Goal: Navigation & Orientation: Find specific page/section

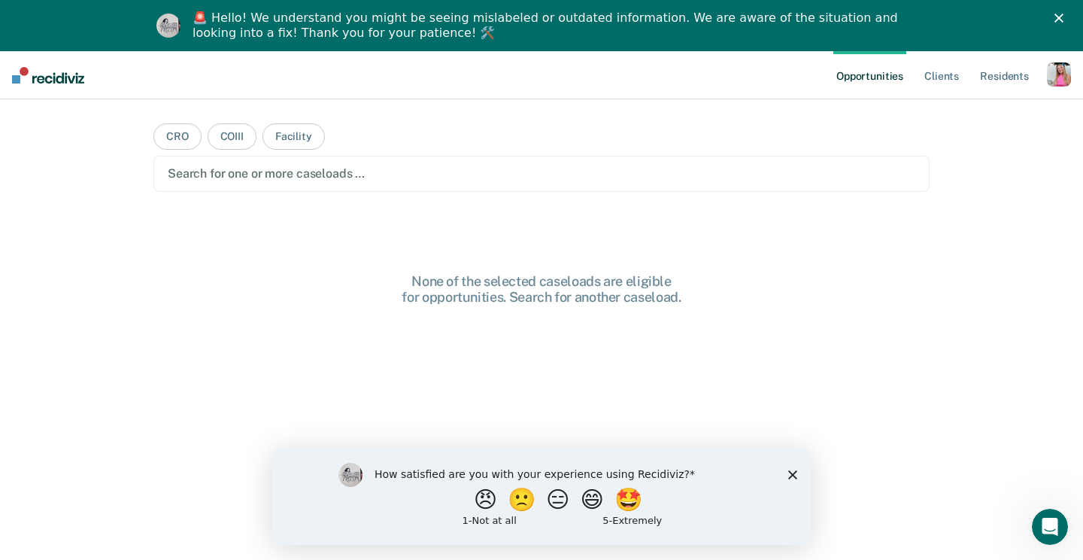
click at [793, 472] on polygon "Close survey" at bounding box center [792, 473] width 9 height 9
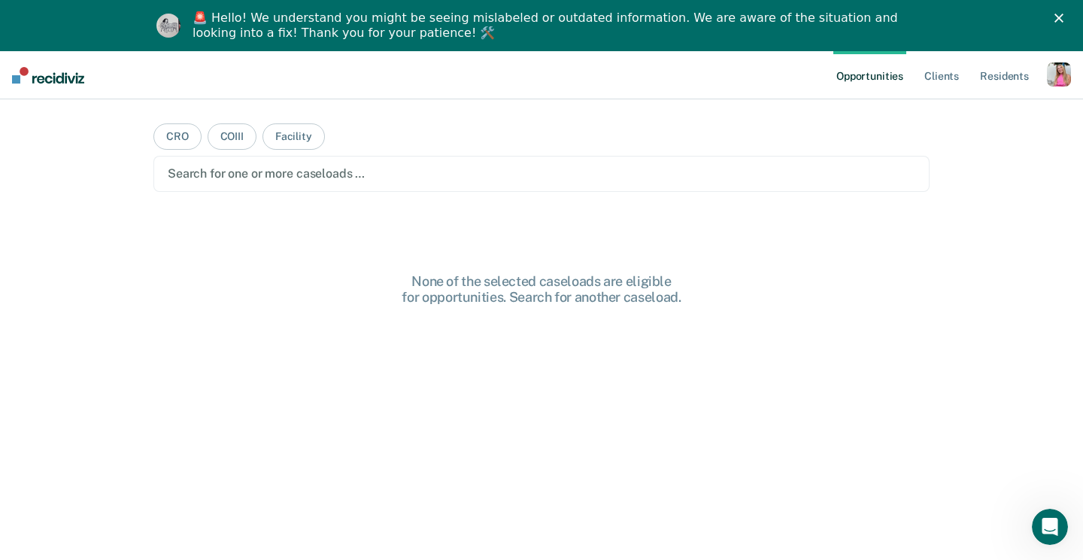
click at [1059, 74] on div "button" at bounding box center [1059, 74] width 24 height 24
click at [970, 114] on link "Profile" at bounding box center [998, 112] width 121 height 13
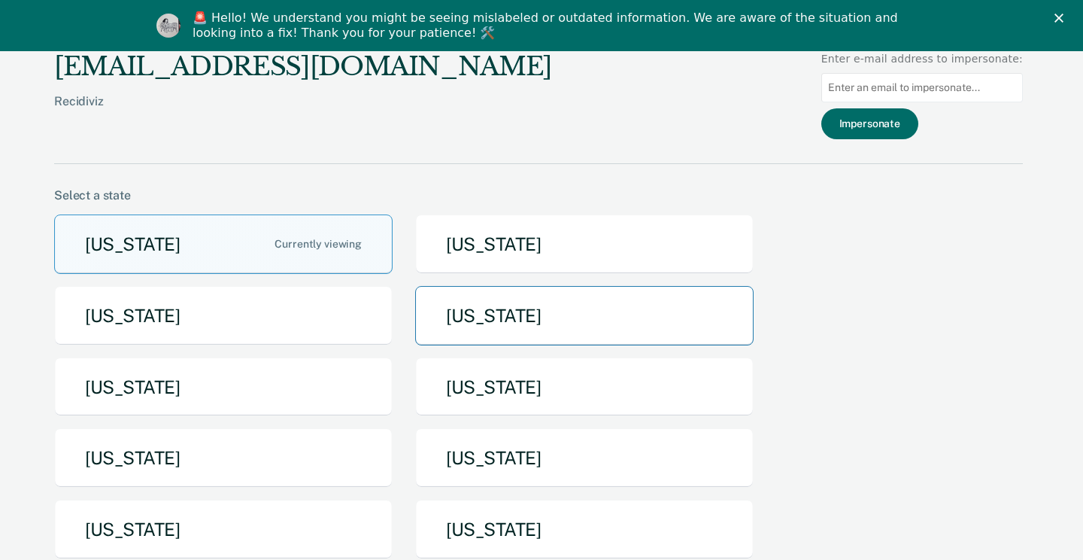
click at [537, 305] on button "[US_STATE]" at bounding box center [584, 315] width 339 height 59
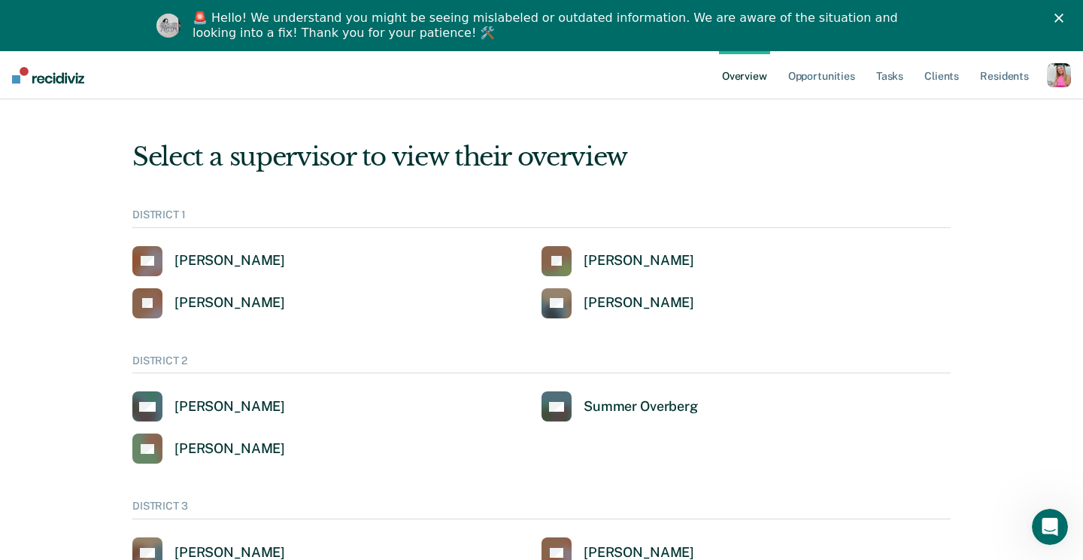
click at [1062, 79] on div "button" at bounding box center [1059, 75] width 24 height 24
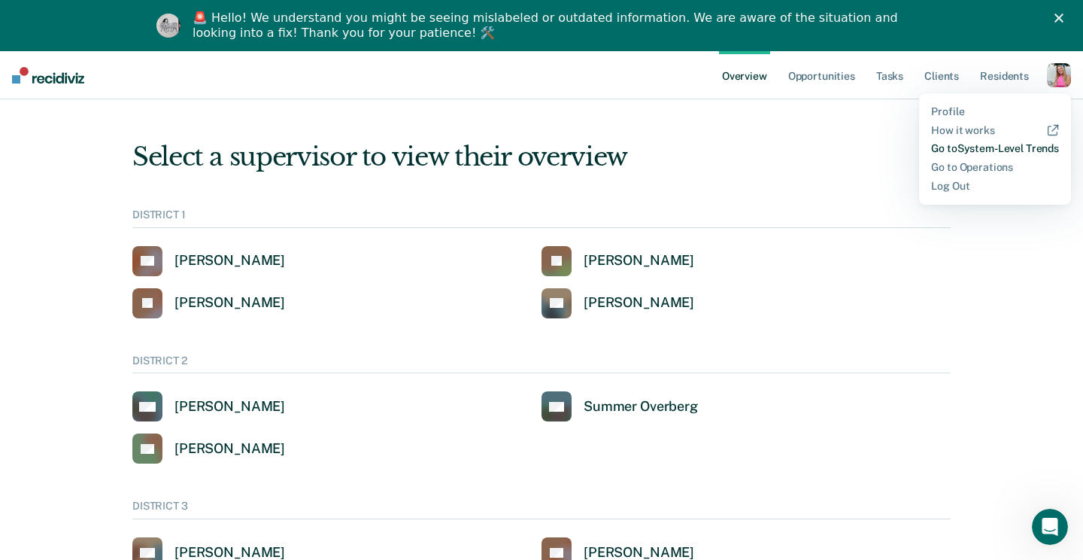
click at [1009, 154] on link "Go to System-Level Trends" at bounding box center [995, 148] width 128 height 13
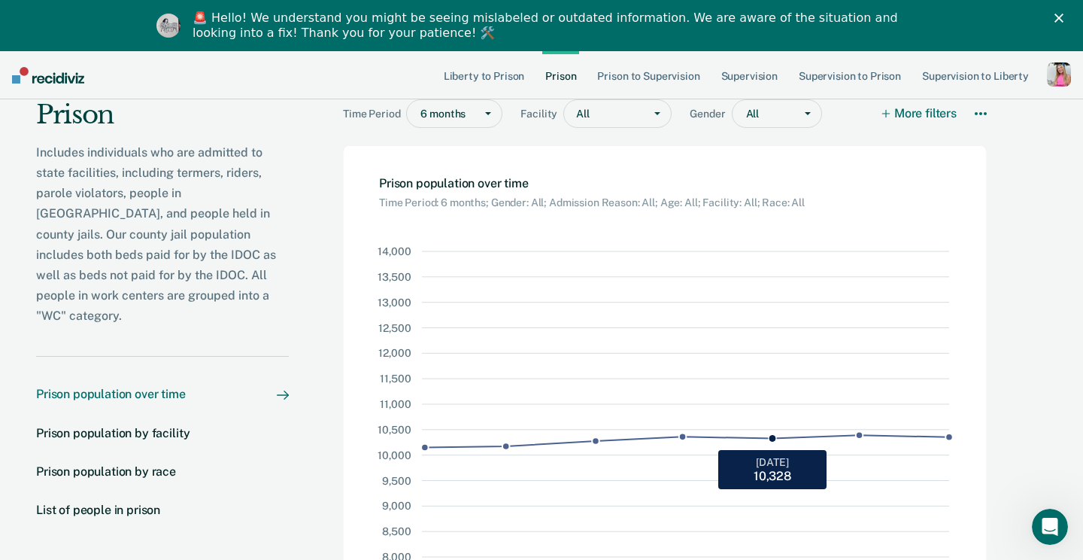
scroll to position [35, 0]
click at [751, 76] on link "Supervision" at bounding box center [749, 75] width 62 height 48
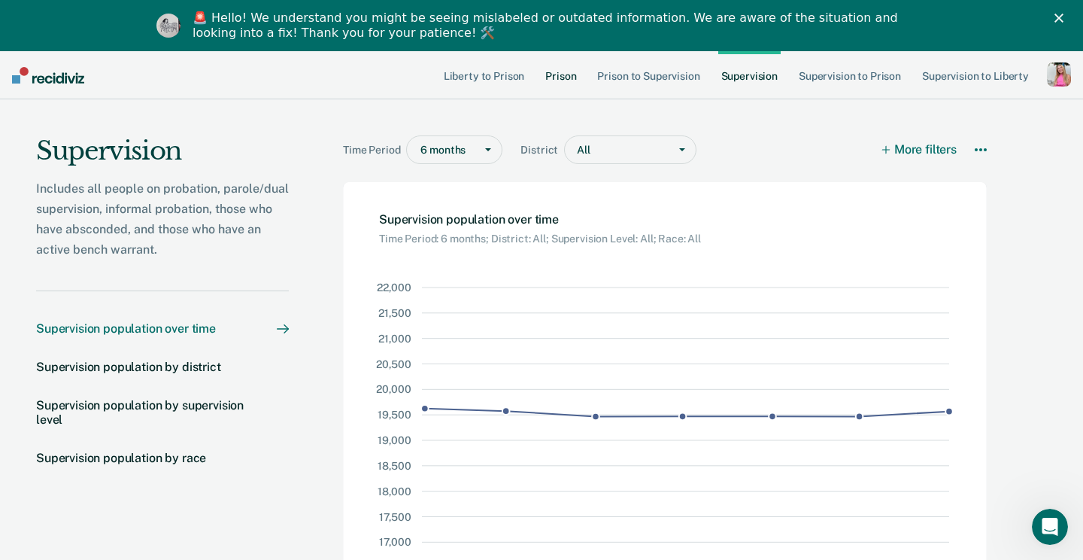
click at [561, 66] on link "Prison" at bounding box center [560, 75] width 37 height 48
